Goal: Information Seeking & Learning: Get advice/opinions

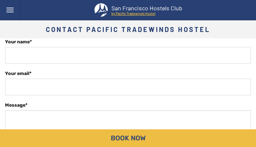
type input "BFZHBrrwnytBbS"
type input "[EMAIL_ADDRESS][DOMAIN_NAME]"
